Goal: Task Accomplishment & Management: Use online tool/utility

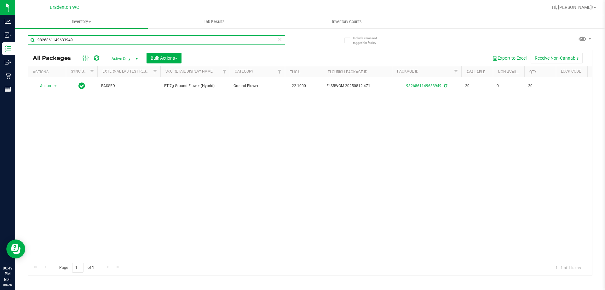
click at [147, 37] on input "9826861149633949" at bounding box center [157, 39] width 258 height 9
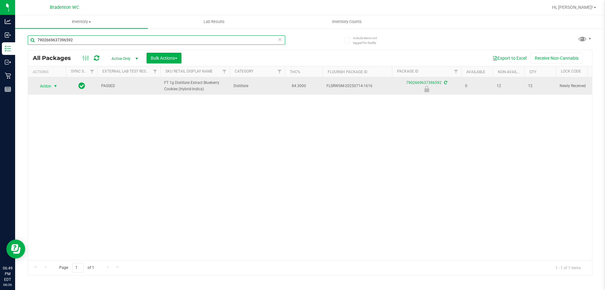
type input "7902669637396592"
click at [55, 86] on span "select" at bounding box center [55, 86] width 5 height 5
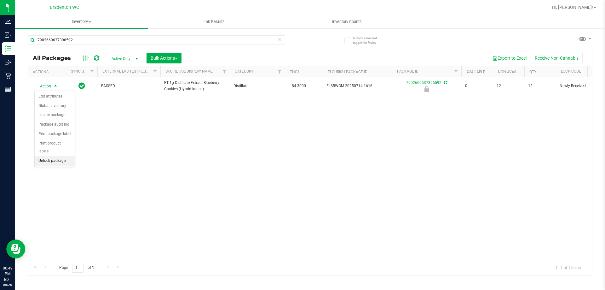
click at [55, 156] on li "Unlock package" at bounding box center [55, 160] width 40 height 9
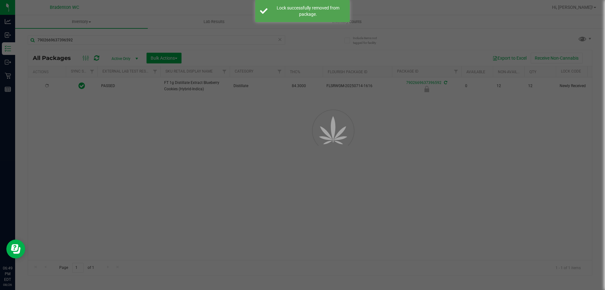
click at [82, 41] on div at bounding box center [302, 145] width 605 height 290
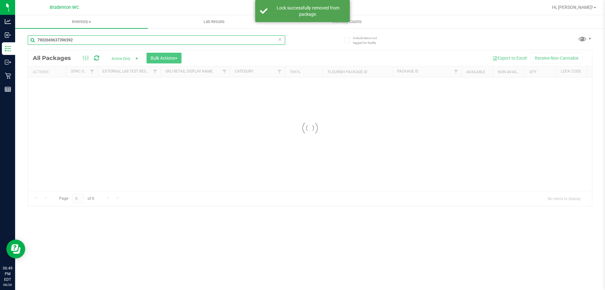
click at [82, 41] on div "Inventory All packages All inventory Waste log Create inventory Lab Results Inv…" at bounding box center [310, 152] width 590 height 275
click at [82, 41] on input "7902669637396592" at bounding box center [157, 39] width 258 height 9
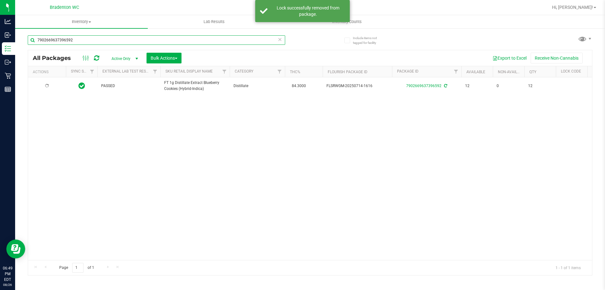
click at [82, 41] on input "7902669637396592" at bounding box center [157, 39] width 258 height 9
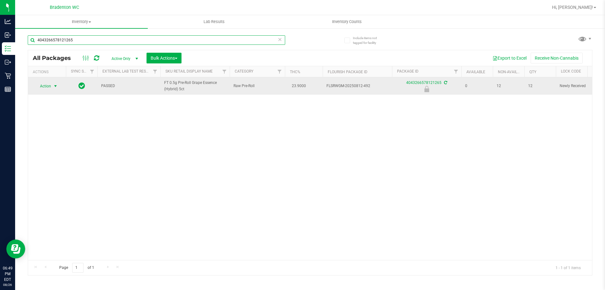
type input "4043266578121265"
click at [49, 88] on span "Action" at bounding box center [42, 86] width 17 height 9
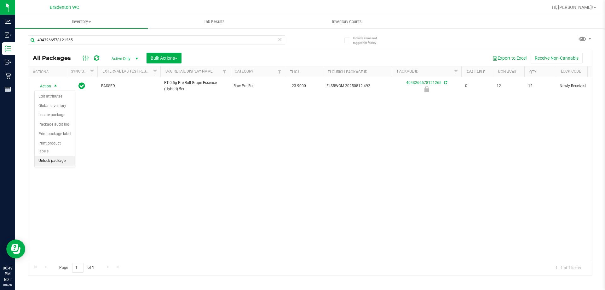
click at [58, 156] on li "Unlock package" at bounding box center [55, 160] width 40 height 9
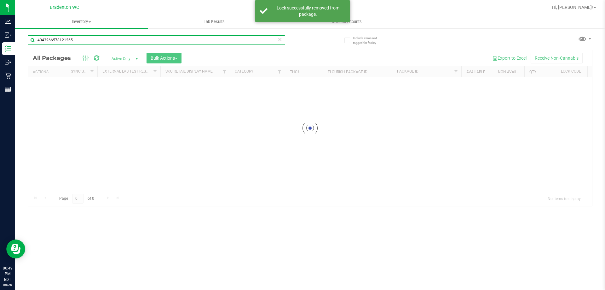
click at [90, 40] on div "Inventory All packages All inventory Waste log Create inventory Lab Results Inv…" at bounding box center [310, 152] width 590 height 275
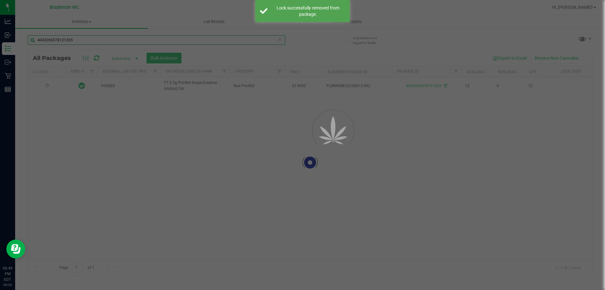
click at [90, 40] on input "4043266578121265" at bounding box center [157, 39] width 258 height 9
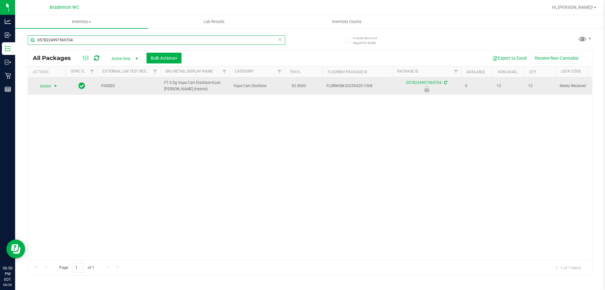
type input "0578224997569704"
click at [51, 86] on span "Action" at bounding box center [42, 86] width 17 height 9
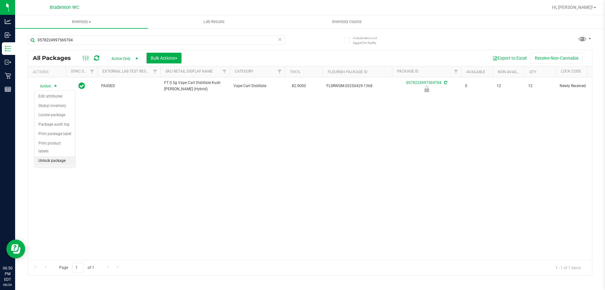
click at [53, 156] on li "Unlock package" at bounding box center [55, 160] width 40 height 9
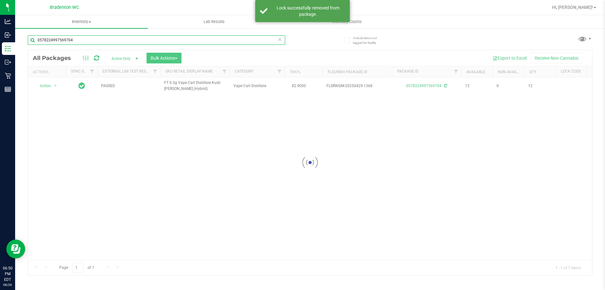
click at [74, 42] on input "0578224997569704" at bounding box center [157, 39] width 258 height 9
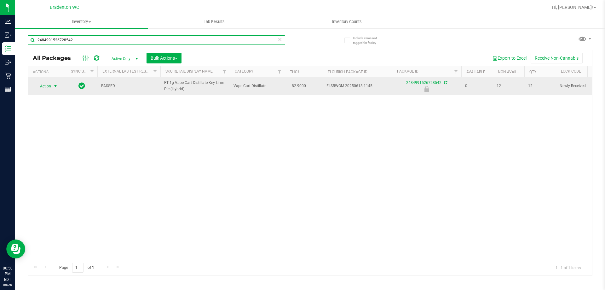
type input "2484991526728542"
click at [49, 85] on span "Action" at bounding box center [42, 86] width 17 height 9
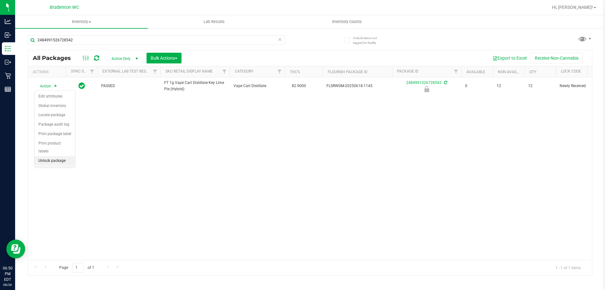
click at [66, 156] on li "Unlock package" at bounding box center [55, 160] width 40 height 9
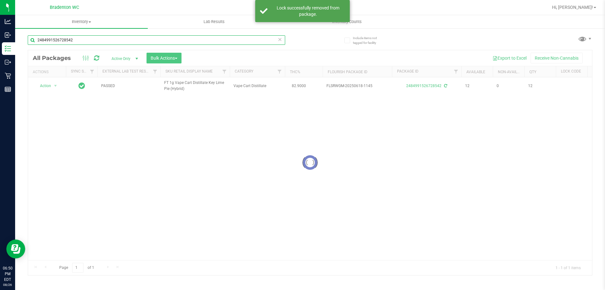
click at [78, 41] on input "2484991526728542" at bounding box center [157, 39] width 258 height 9
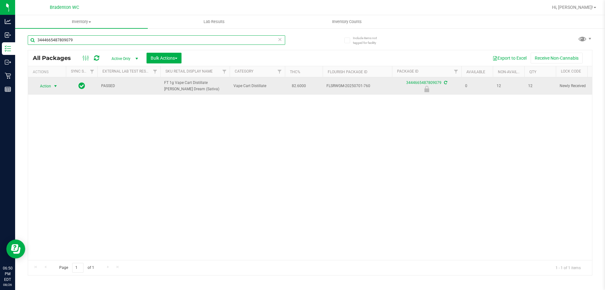
type input "3444665487809079"
click at [49, 84] on span "Action" at bounding box center [42, 86] width 17 height 9
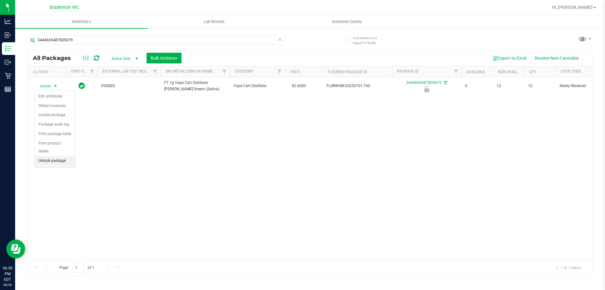
click at [62, 156] on li "Unlock package" at bounding box center [55, 160] width 40 height 9
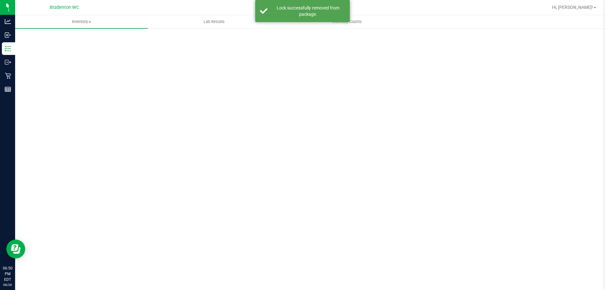
click at [86, 40] on div "Scan Packages 0" at bounding box center [310, 126] width 565 height 184
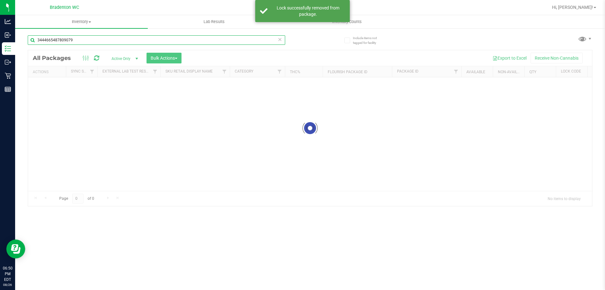
click at [86, 40] on div "Inventory All packages All inventory Waste log Create inventory Lab Results Inv…" at bounding box center [310, 152] width 590 height 275
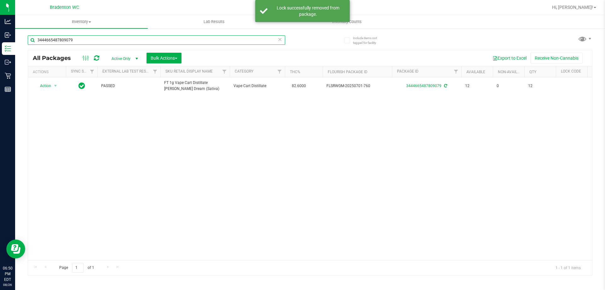
click at [86, 40] on input "3444665487809079" at bounding box center [157, 39] width 258 height 9
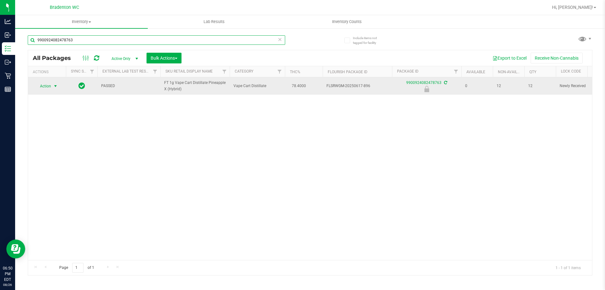
type input "9900924082478763"
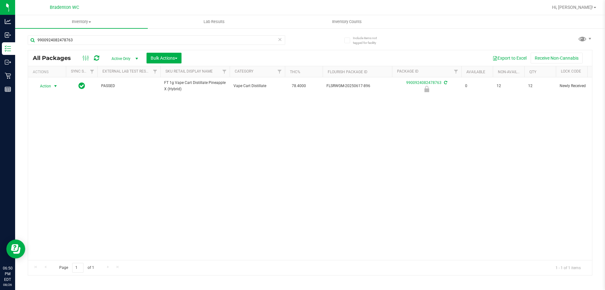
drag, startPoint x: 46, startPoint y: 86, endPoint x: 50, endPoint y: 112, distance: 26.2
click at [46, 87] on span "Action" at bounding box center [42, 86] width 17 height 9
click at [61, 156] on li "Unlock package" at bounding box center [55, 160] width 40 height 9
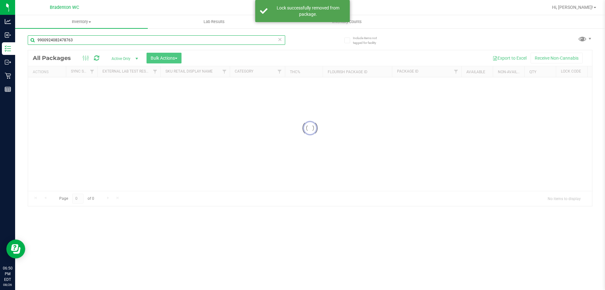
click at [91, 39] on div "Inventory All packages All inventory Waste log Create inventory Lab Results Inv…" at bounding box center [310, 152] width 590 height 275
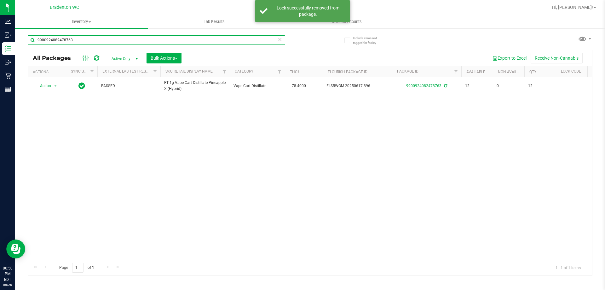
click at [91, 39] on input "9900924082478763" at bounding box center [157, 39] width 258 height 9
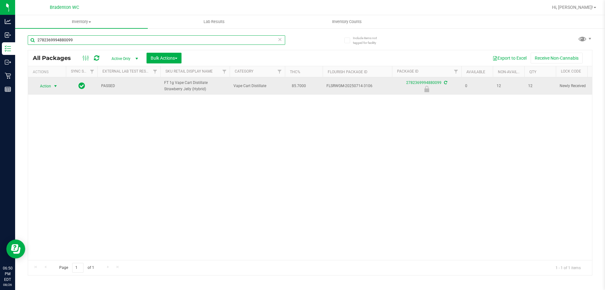
type input "2782369994880099"
click at [54, 87] on span "select" at bounding box center [55, 86] width 5 height 5
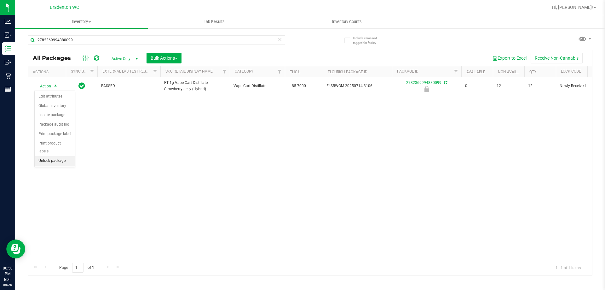
click at [56, 156] on li "Unlock package" at bounding box center [55, 160] width 40 height 9
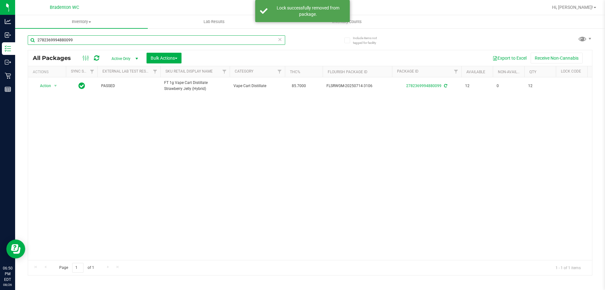
click at [92, 42] on input "2782369994880099" at bounding box center [157, 39] width 258 height 9
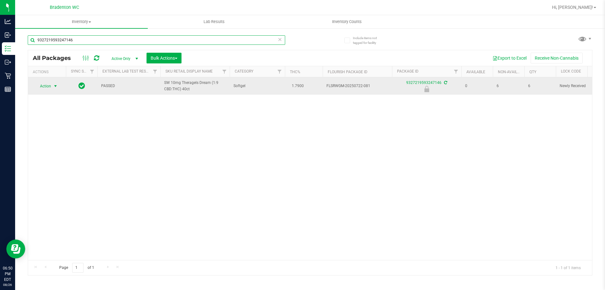
type input "9327219593247146"
click at [52, 84] on span "select" at bounding box center [56, 86] width 8 height 9
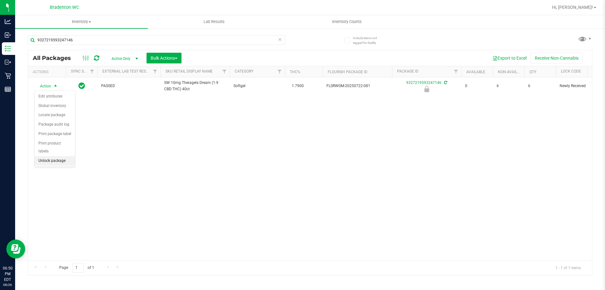
click at [46, 156] on li "Unlock package" at bounding box center [55, 160] width 40 height 9
